Goal: Navigation & Orientation: Understand site structure

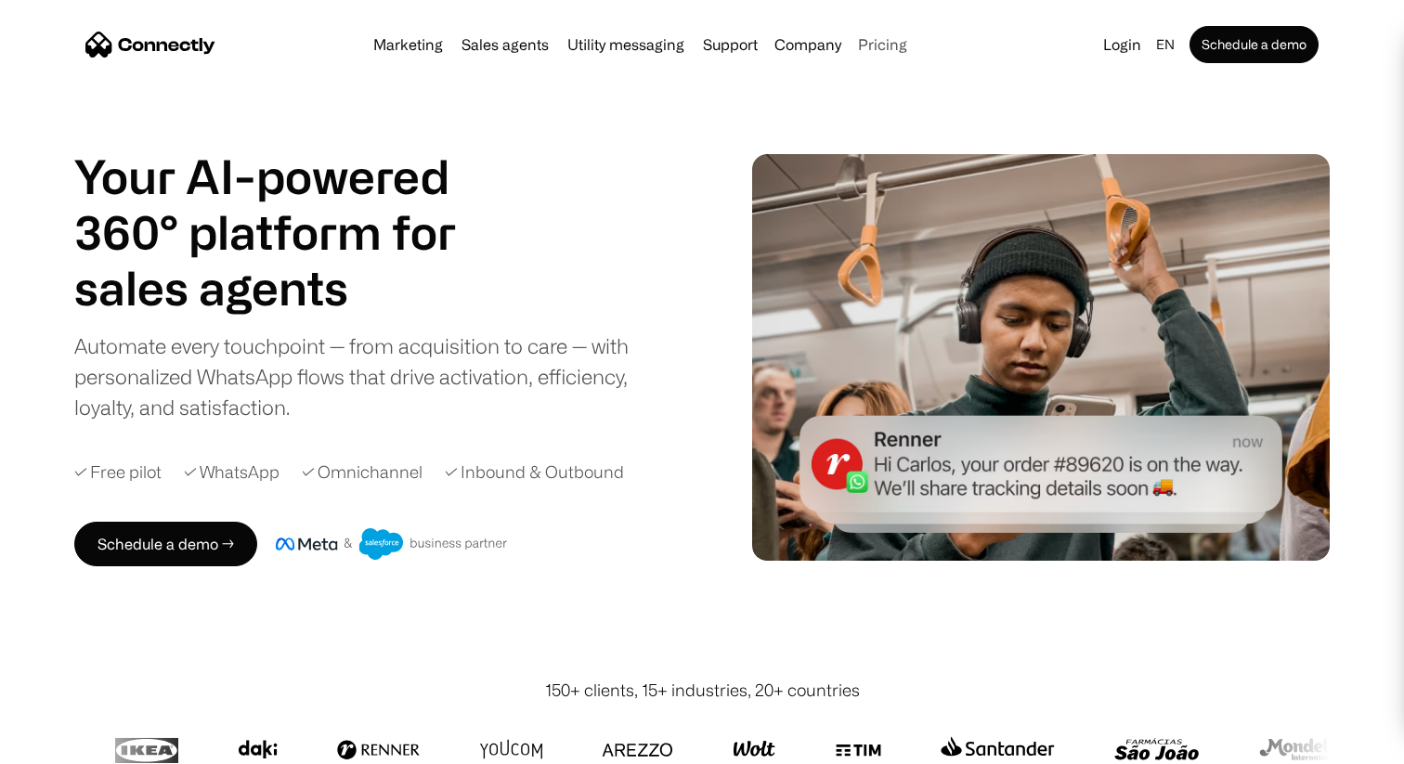
click at [879, 46] on link "Pricing" at bounding box center [883, 44] width 64 height 15
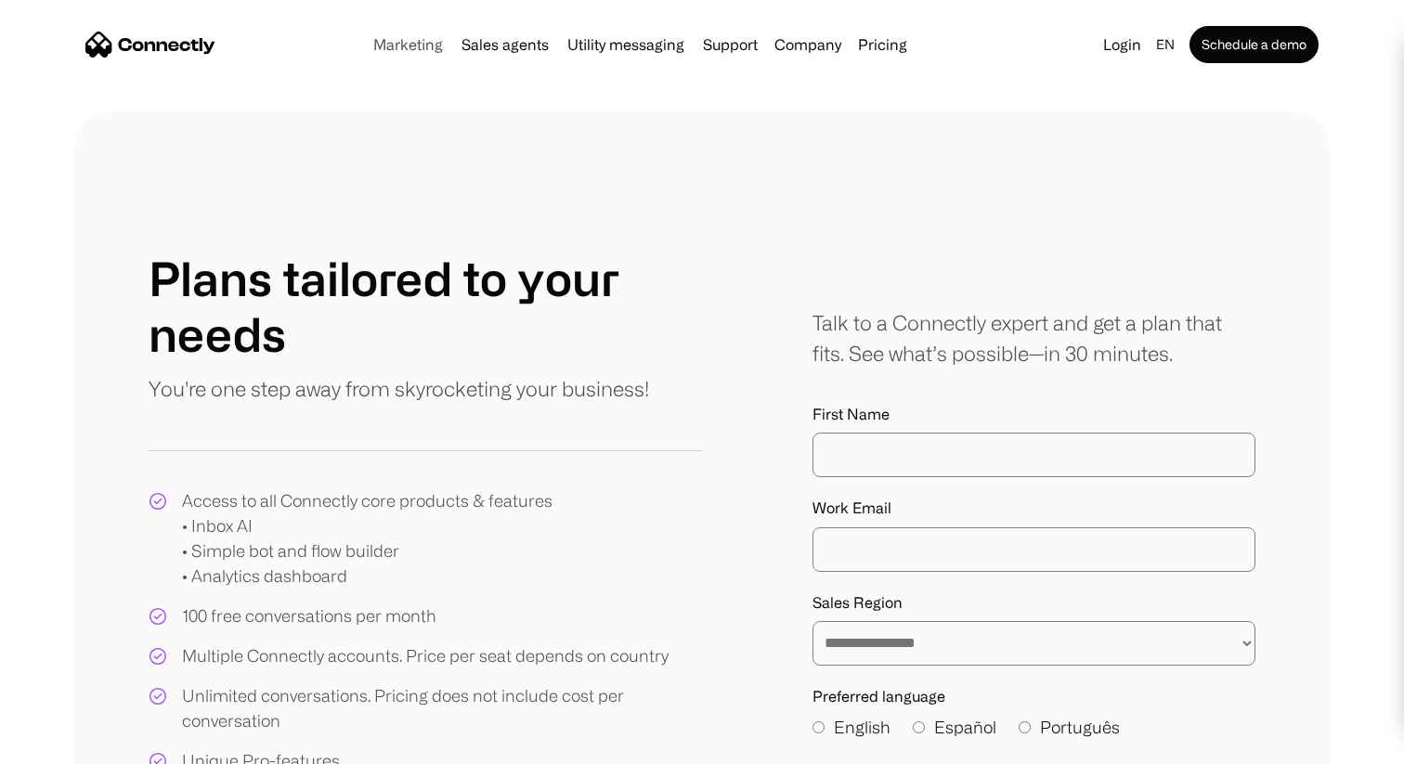
click at [409, 50] on link "Marketing" at bounding box center [408, 44] width 85 height 15
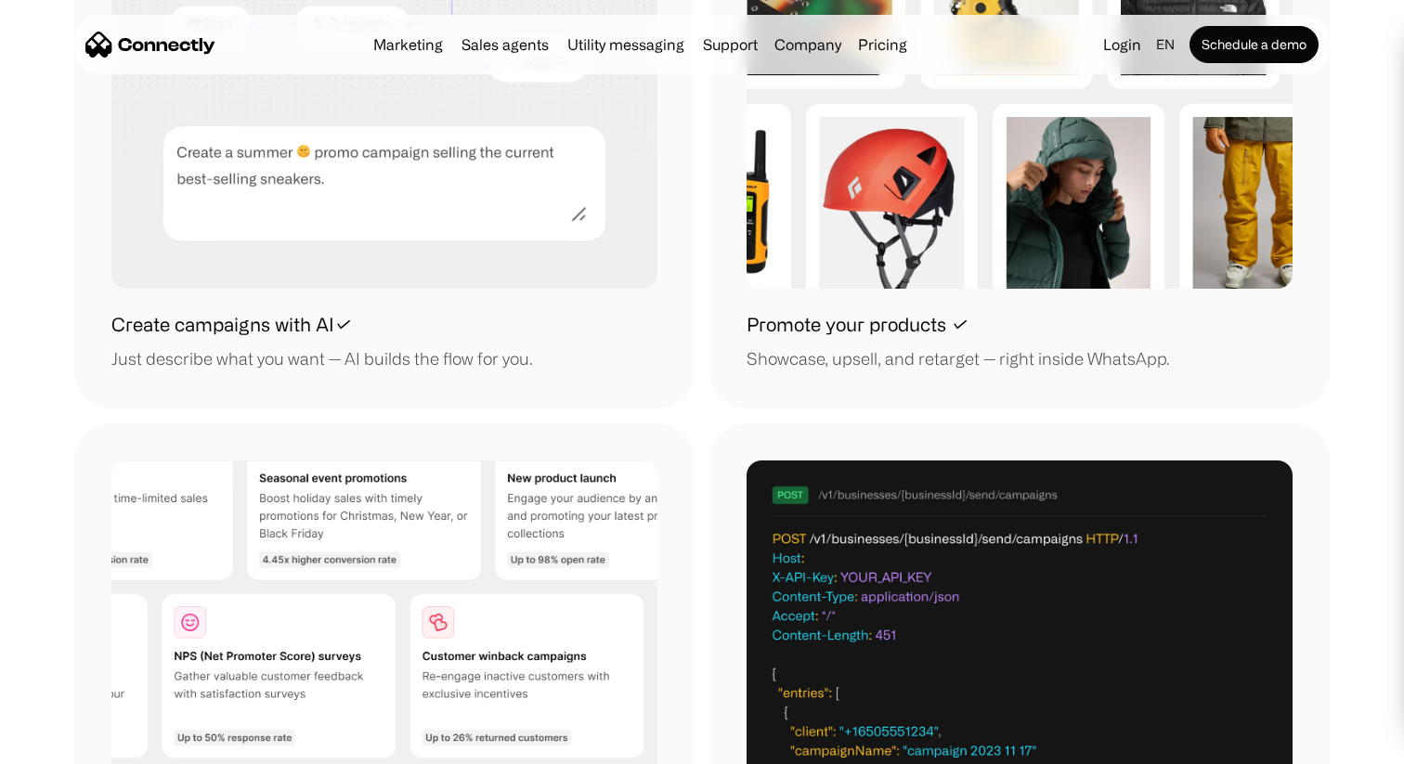
scroll to position [2000, 0]
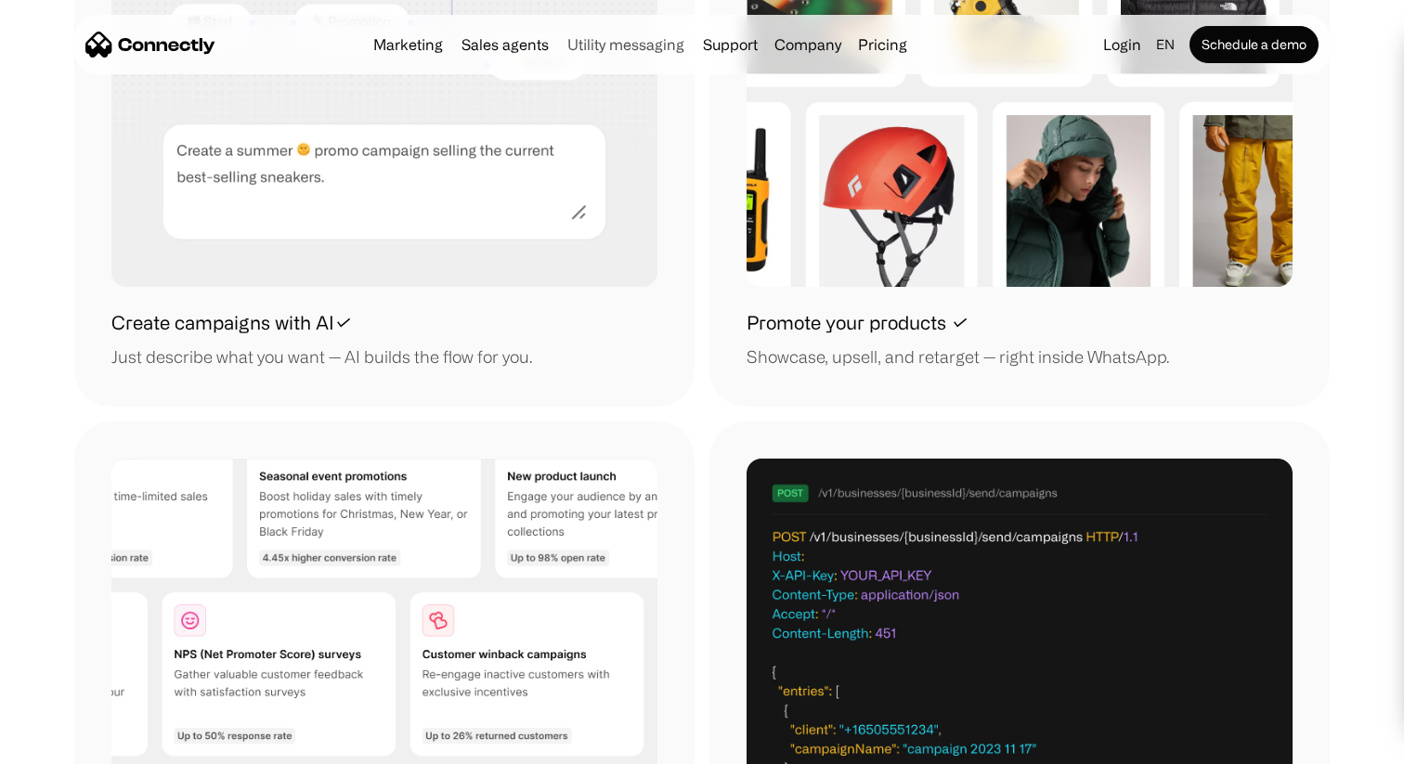
click at [603, 49] on link "Utility messaging" at bounding box center [626, 44] width 132 height 15
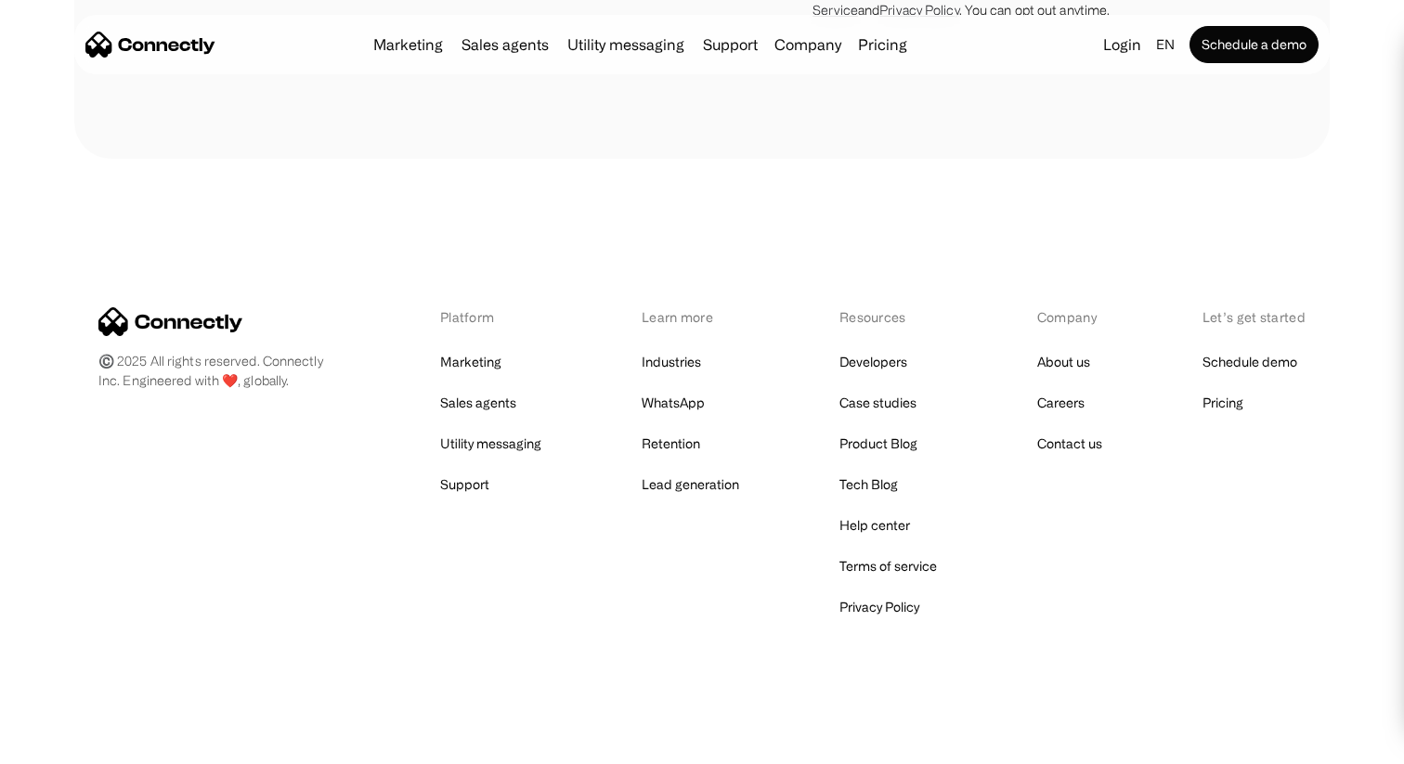
scroll to position [4913, 0]
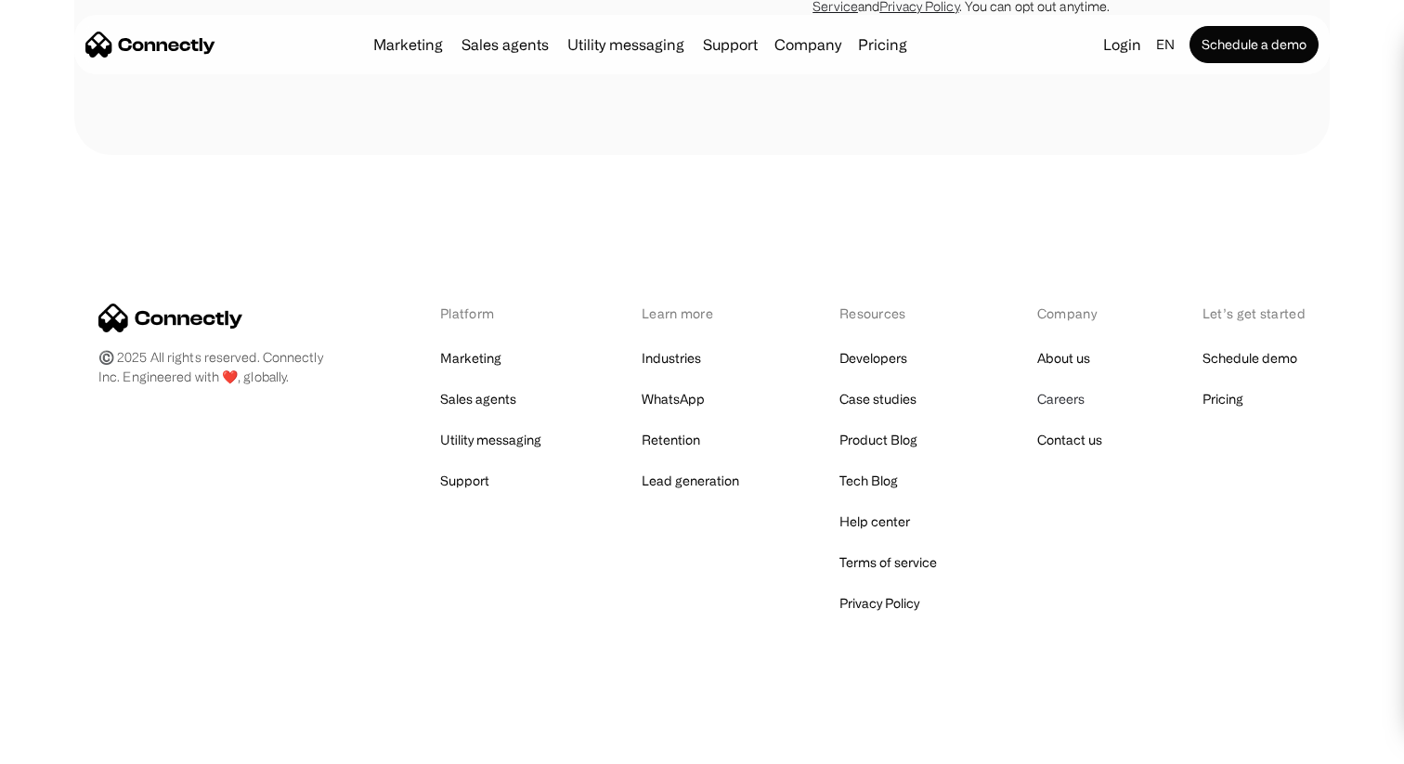
click at [1060, 389] on link "Careers" at bounding box center [1060, 399] width 47 height 26
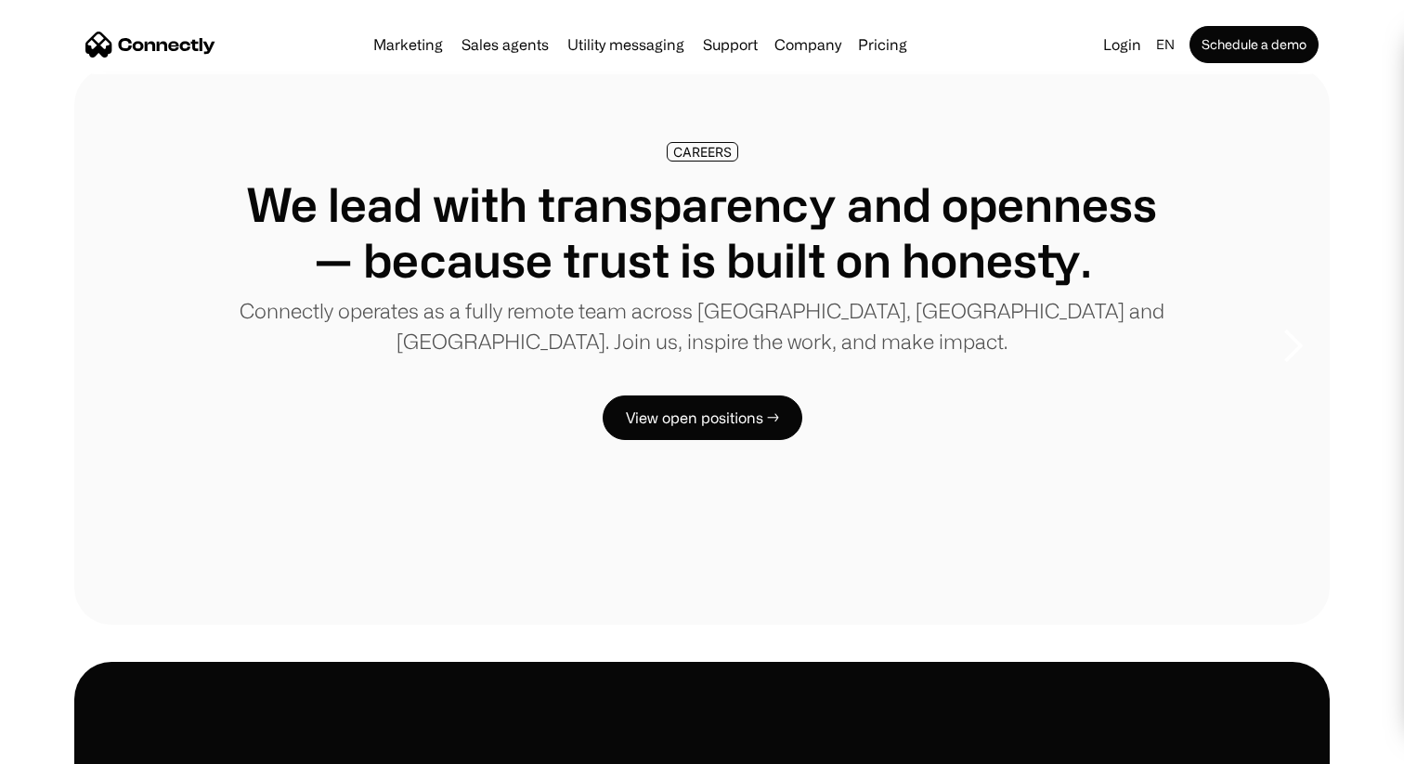
scroll to position [46, 0]
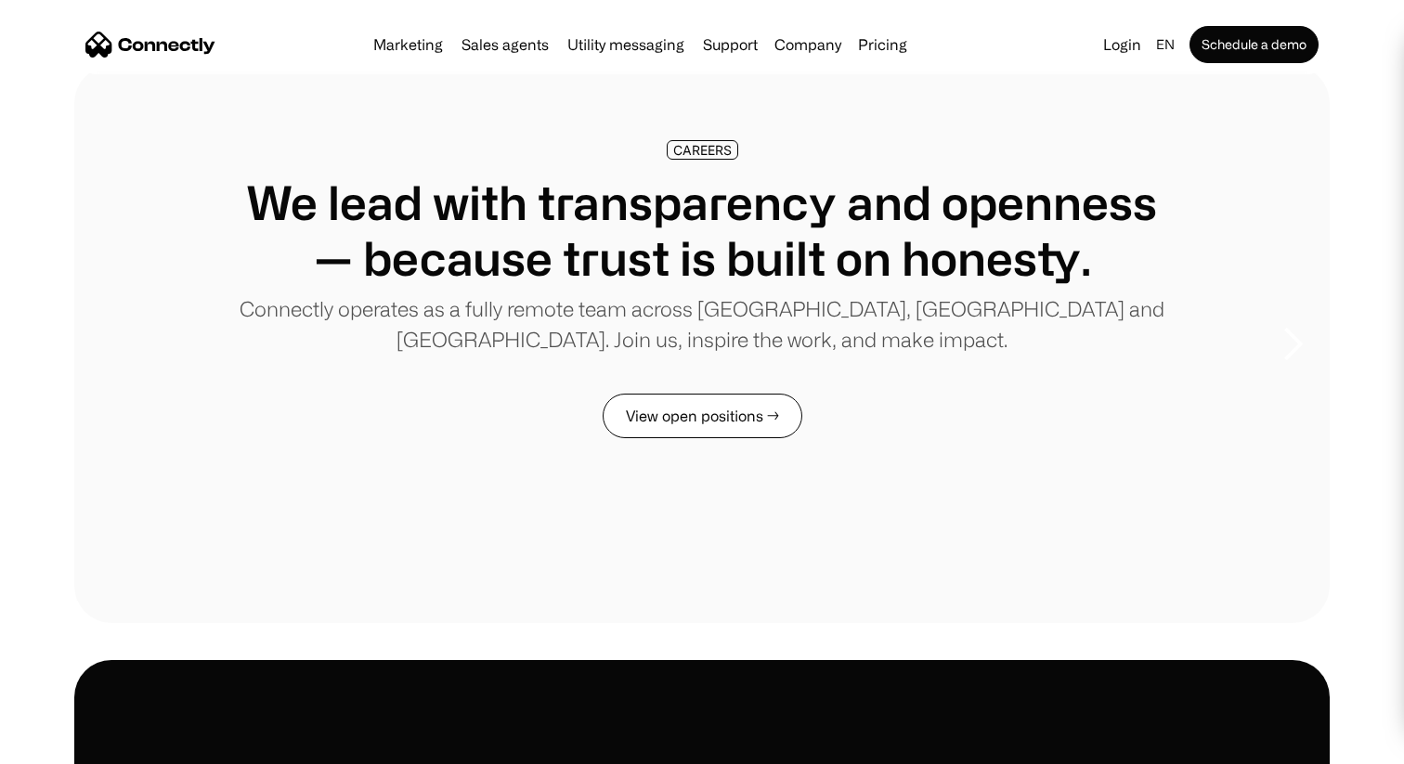
click at [697, 425] on link "View open positions →" at bounding box center [703, 416] width 200 height 45
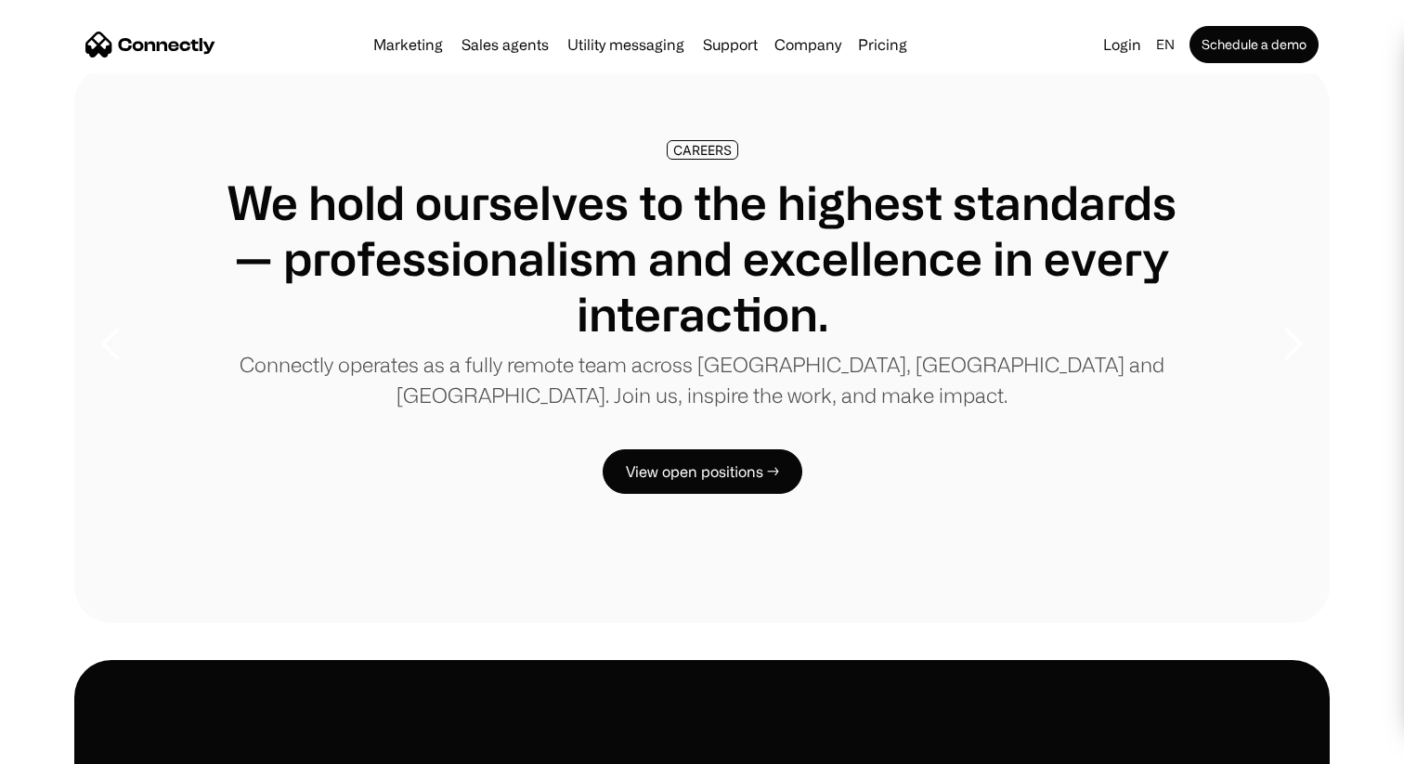
scroll to position [0, 0]
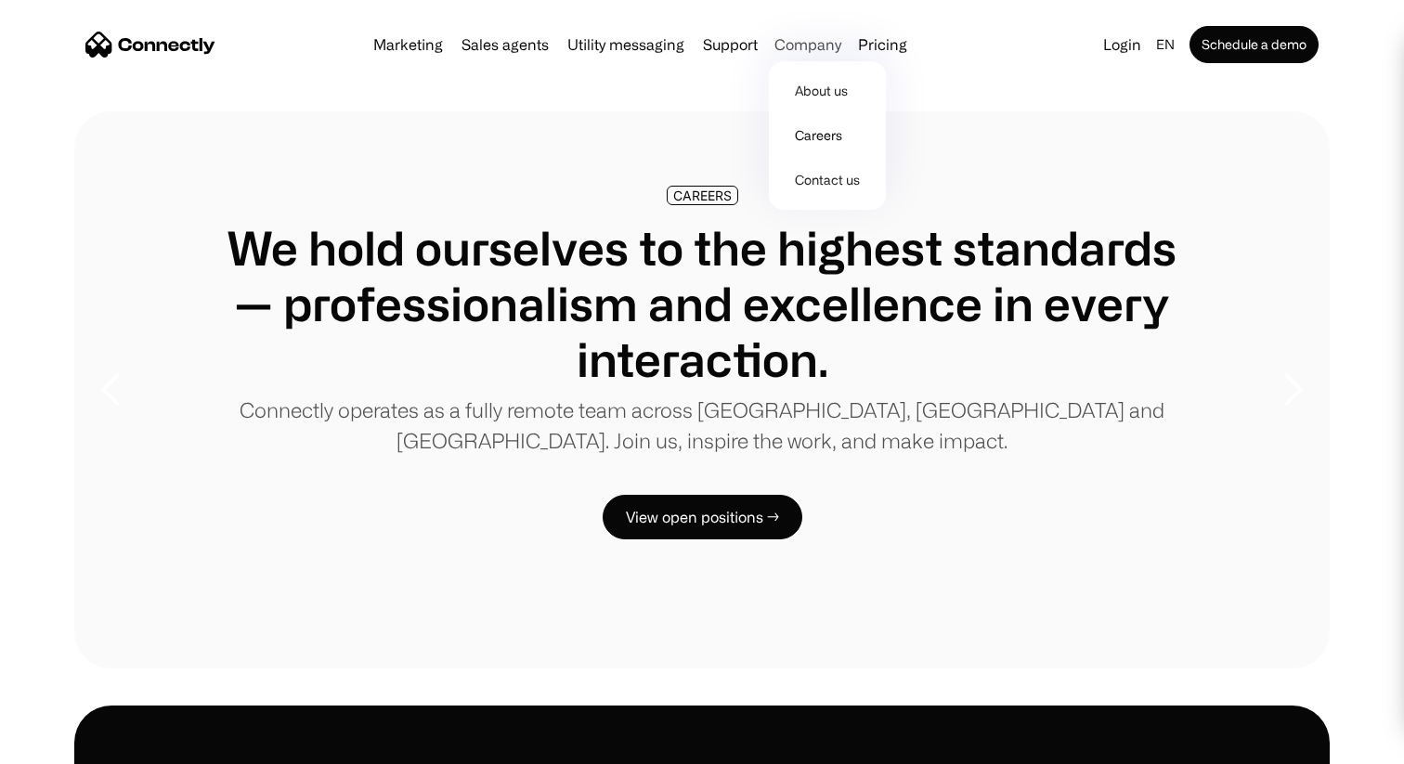
click at [795, 40] on div "Company" at bounding box center [808, 45] width 67 height 26
click at [383, 43] on link "Marketing" at bounding box center [408, 44] width 85 height 15
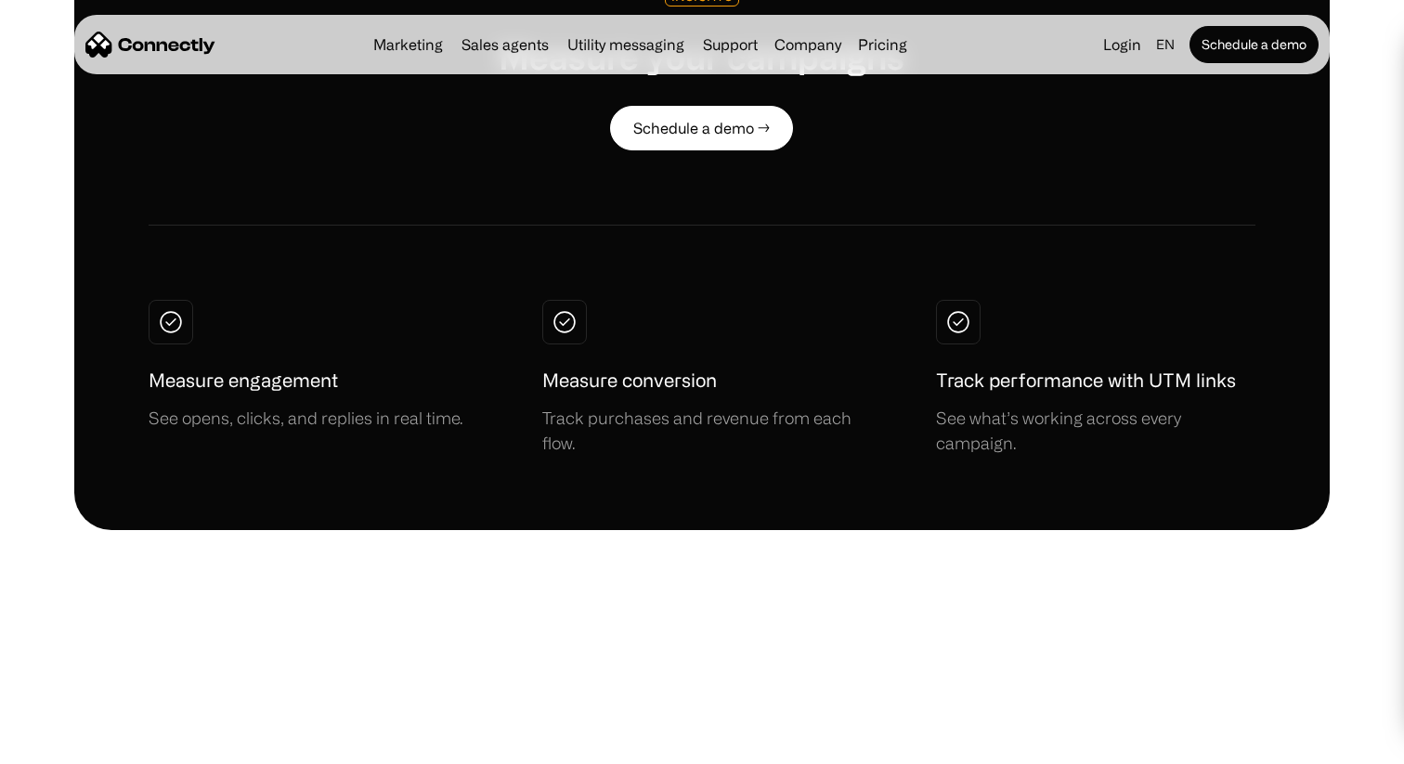
scroll to position [4602, 0]
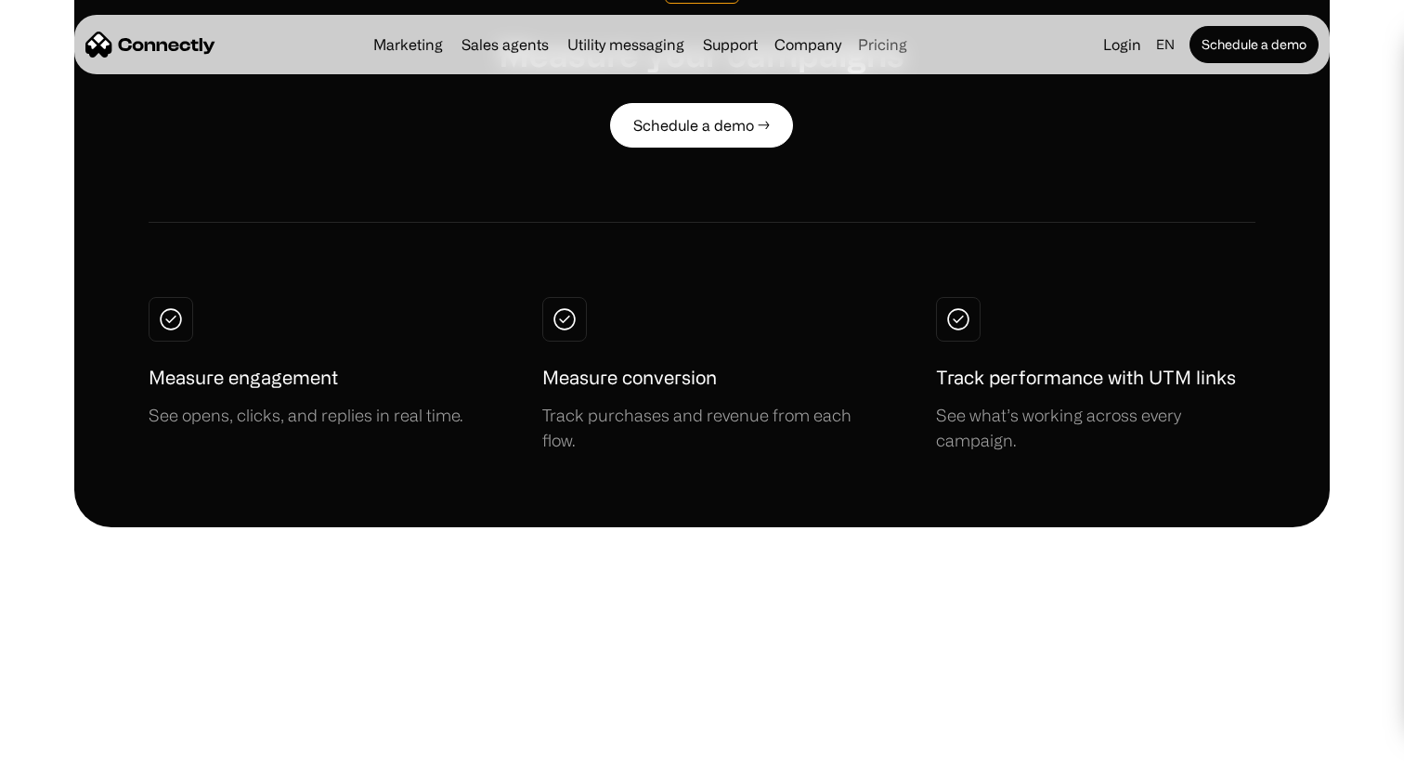
click at [865, 44] on link "Pricing" at bounding box center [883, 44] width 64 height 15
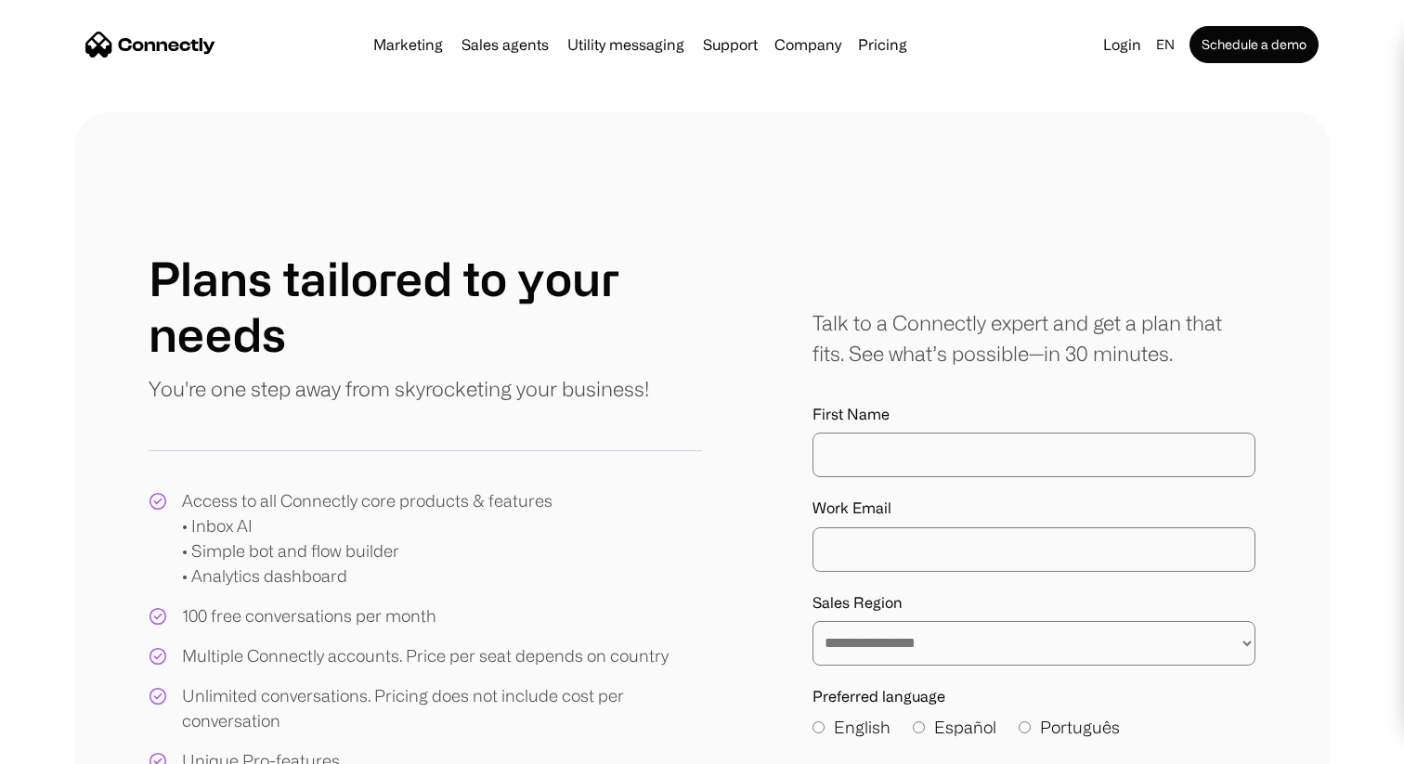
click at [180, 49] on img "home" at bounding box center [150, 45] width 130 height 26
